Goal: Task Accomplishment & Management: Use online tool/utility

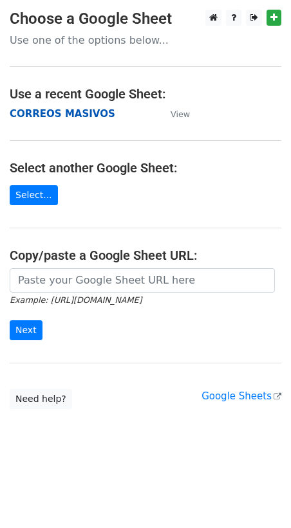
click at [44, 116] on strong "CORREOS MASIVOS" at bounding box center [62, 114] width 105 height 12
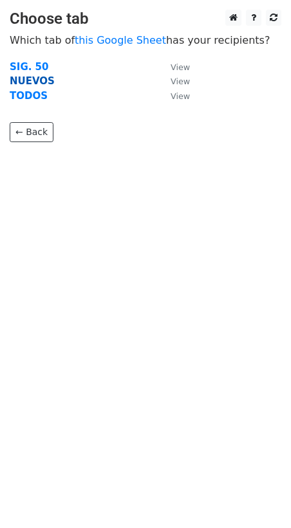
click at [33, 81] on strong "NUEVOS" at bounding box center [32, 81] width 45 height 12
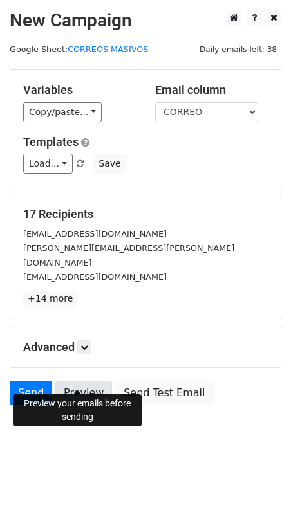
click at [87, 381] on link "Preview" at bounding box center [83, 393] width 57 height 24
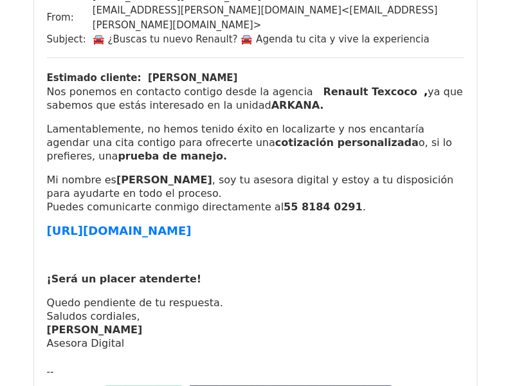
scroll to position [64, 0]
